Goal: Subscribe to service/newsletter

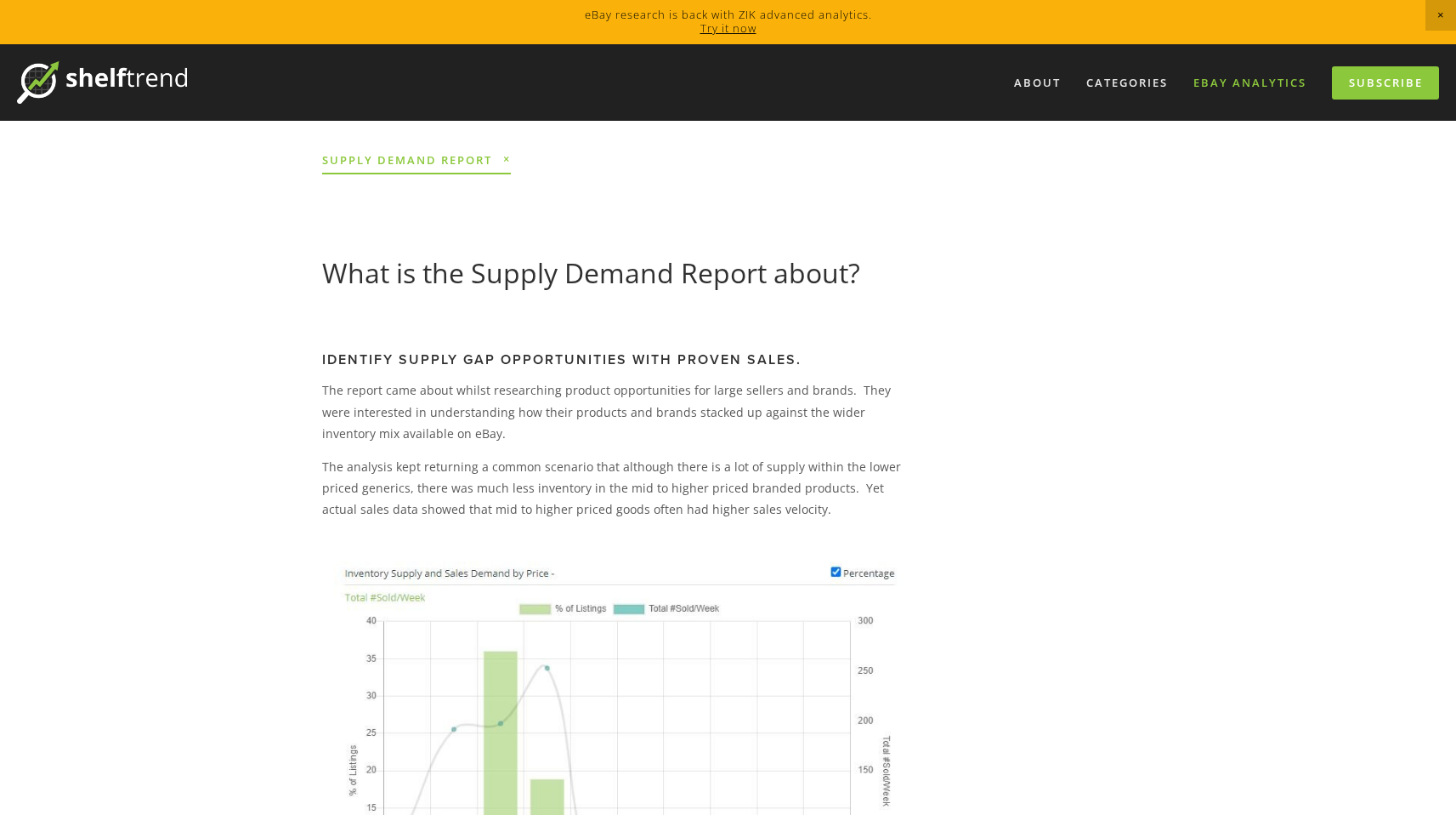
click at [1238, 86] on link "eBay Analytics" at bounding box center [1250, 83] width 135 height 28
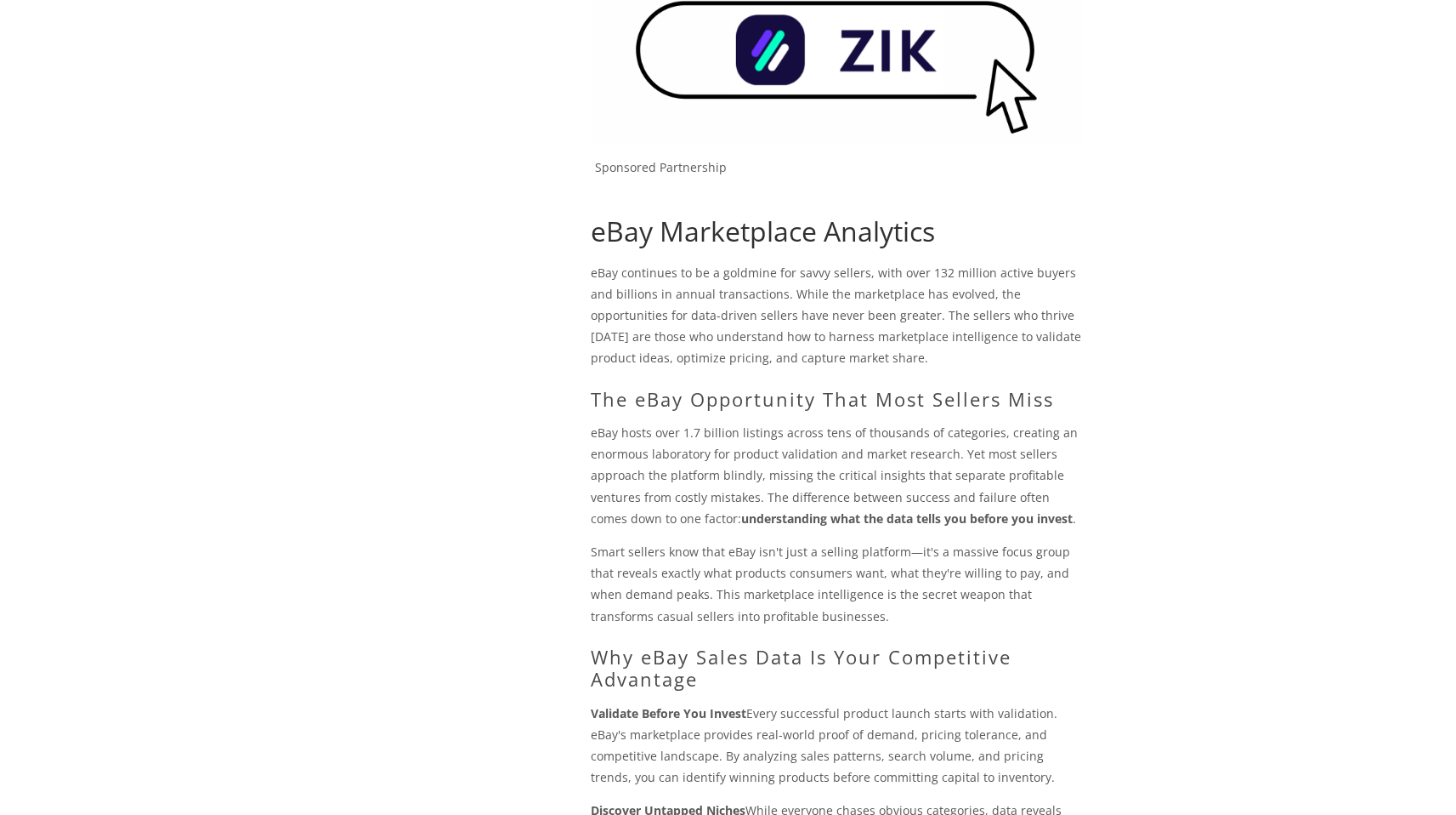
scroll to position [39, 0]
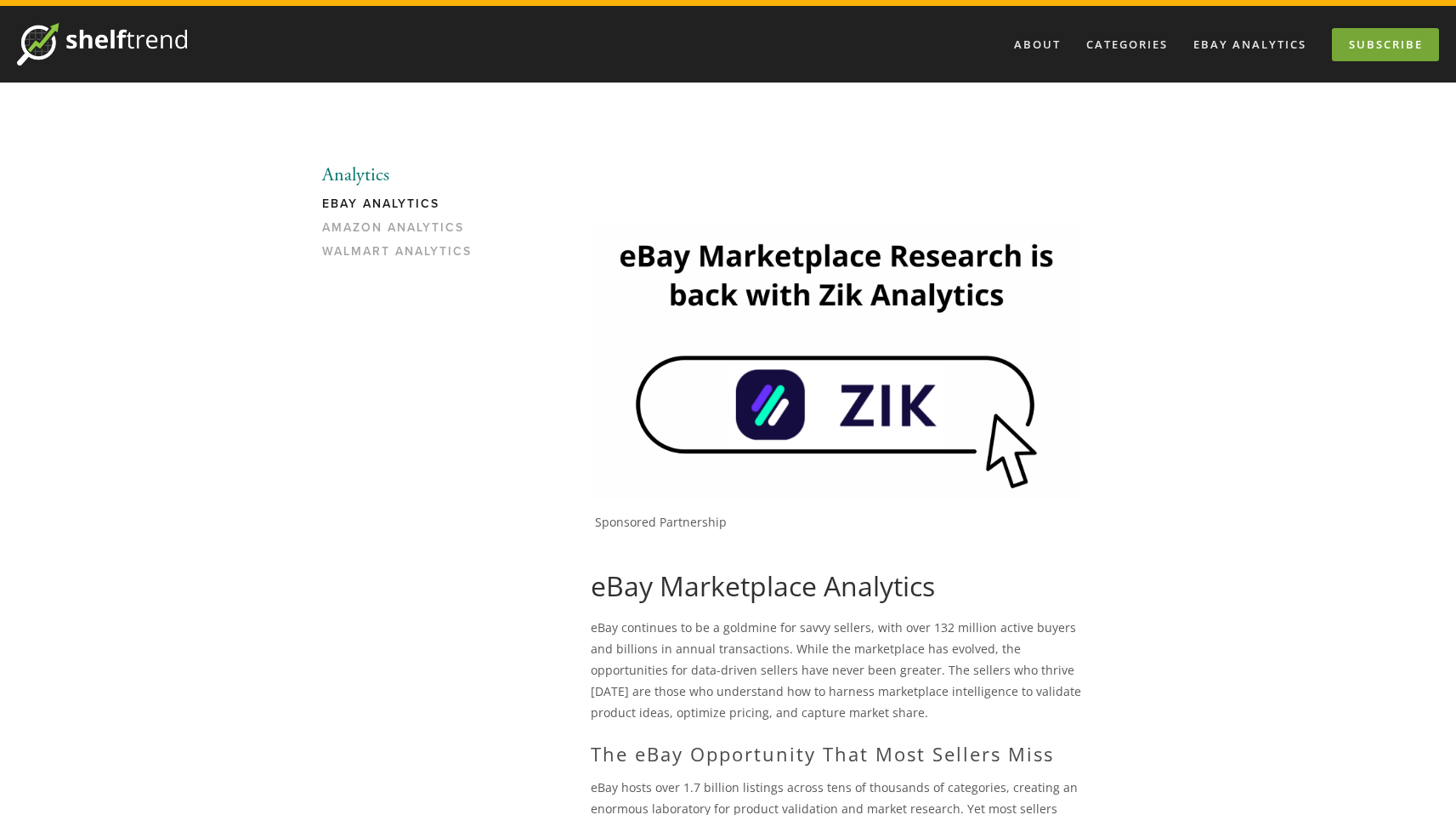
click at [1380, 46] on link "Subscribe" at bounding box center [1385, 44] width 107 height 33
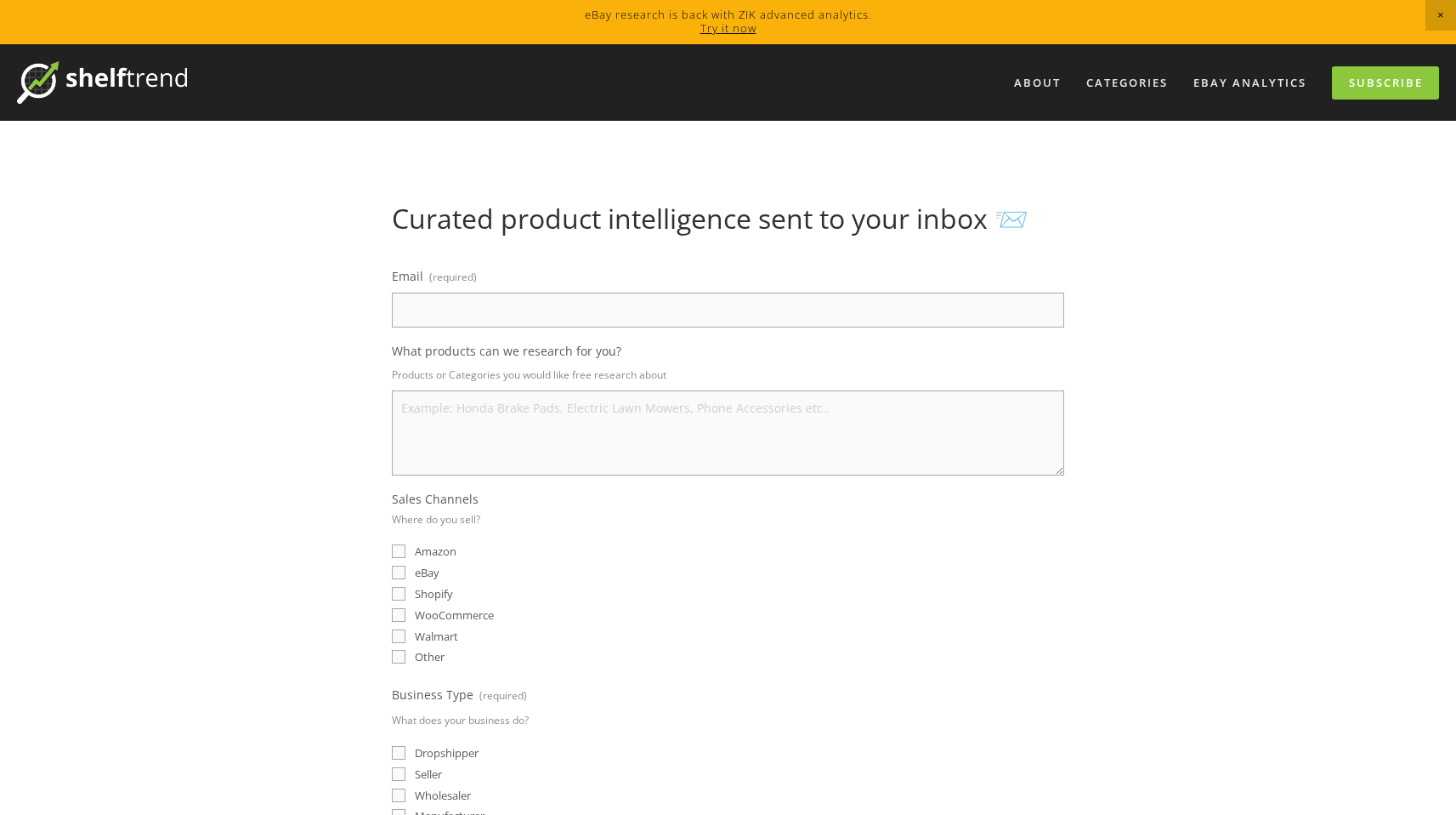
click at [738, 30] on link "Try it now" at bounding box center [728, 28] width 56 height 16
